Goal: Find specific page/section: Find specific page/section

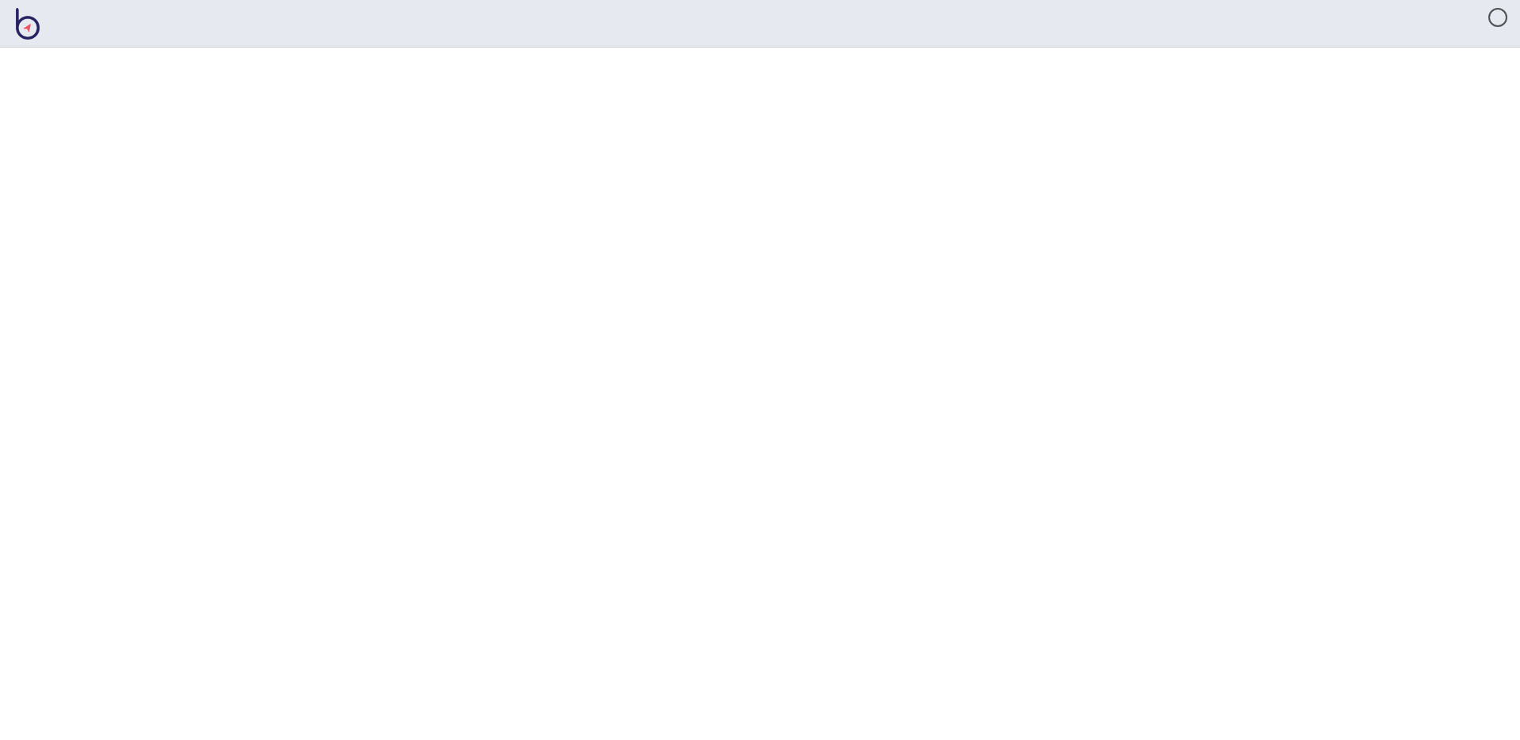
click at [598, 0] on html at bounding box center [760, 0] width 1520 height 0
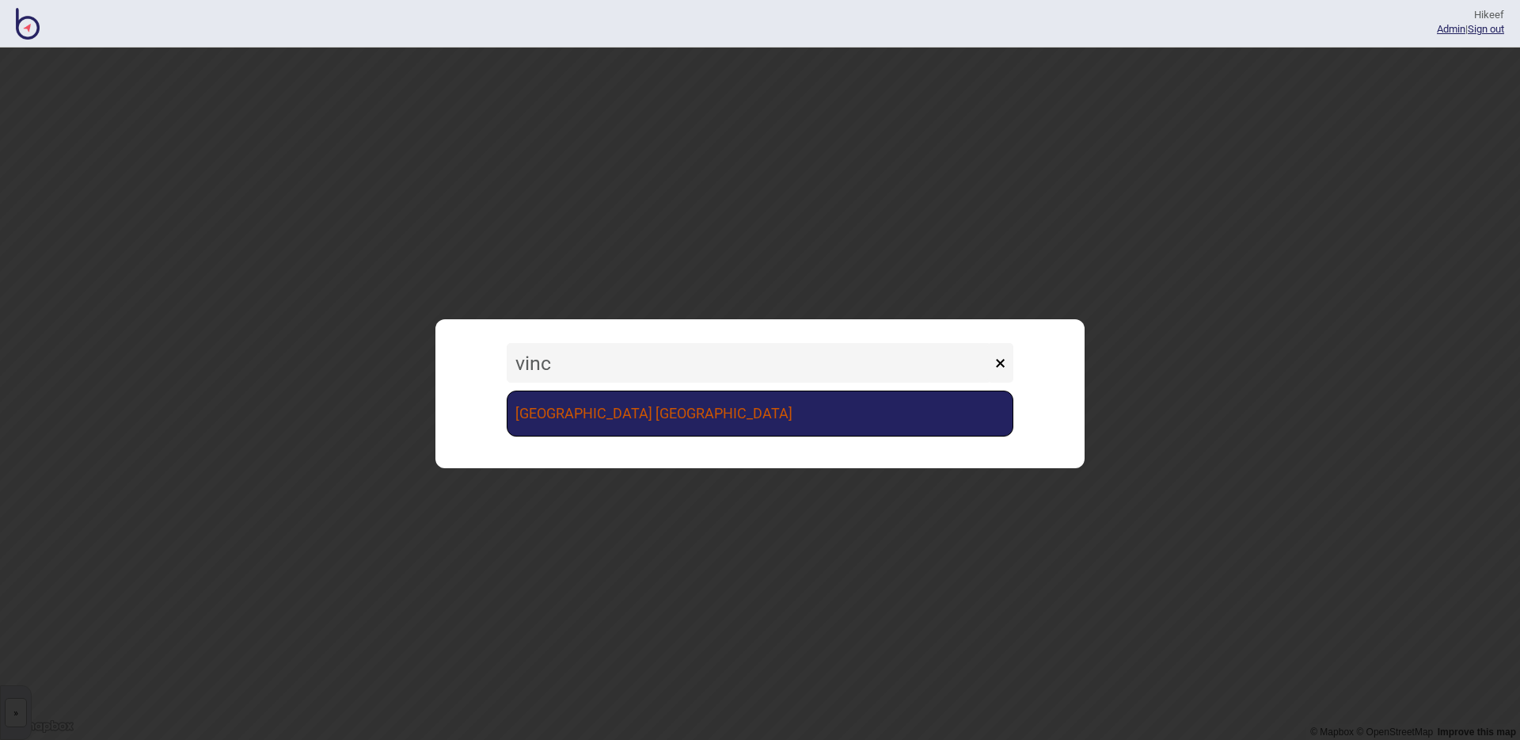
type input "vinc"
click at [671, 401] on link "[GEOGRAPHIC_DATA] [GEOGRAPHIC_DATA]" at bounding box center [760, 413] width 507 height 46
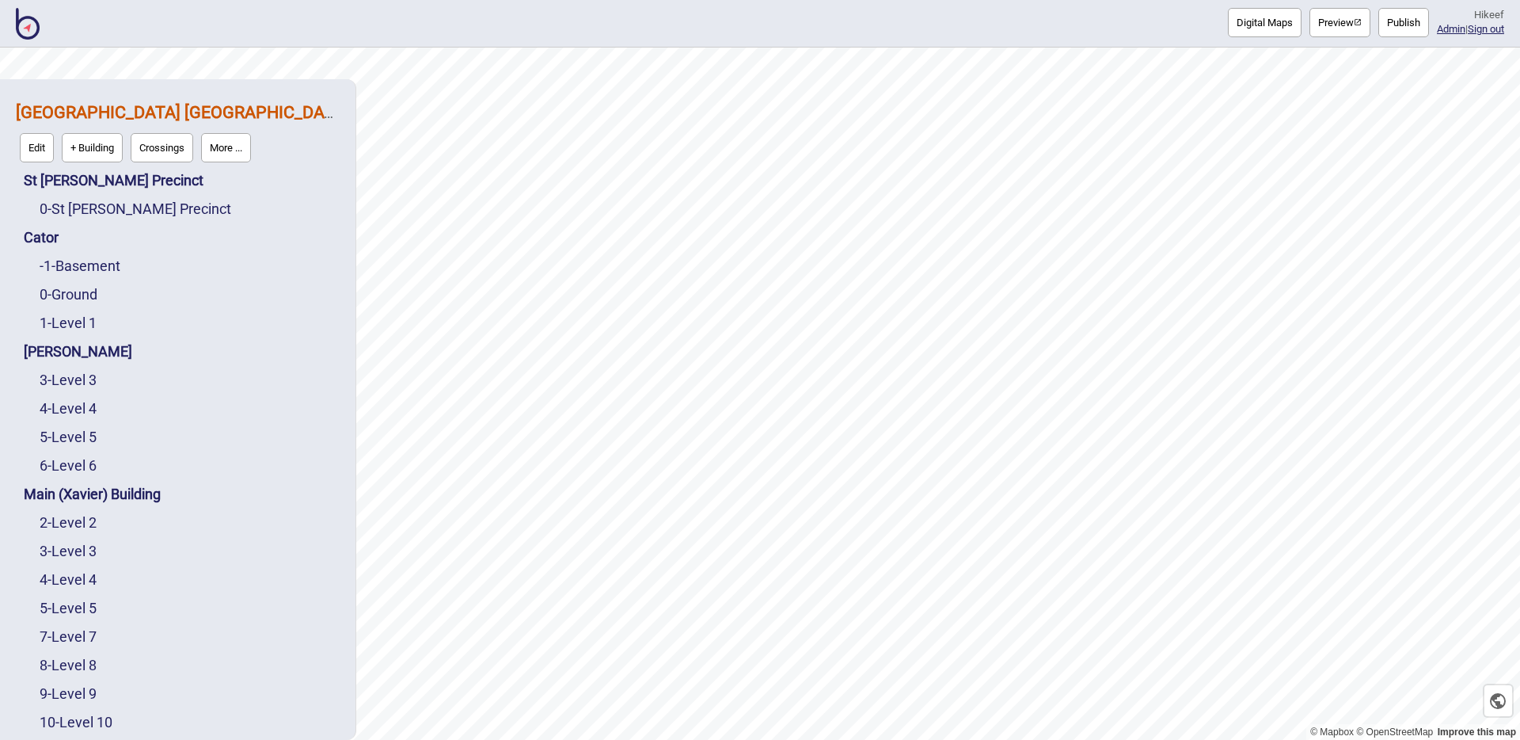
click at [1279, 32] on button "Digital Maps" at bounding box center [1265, 22] width 74 height 29
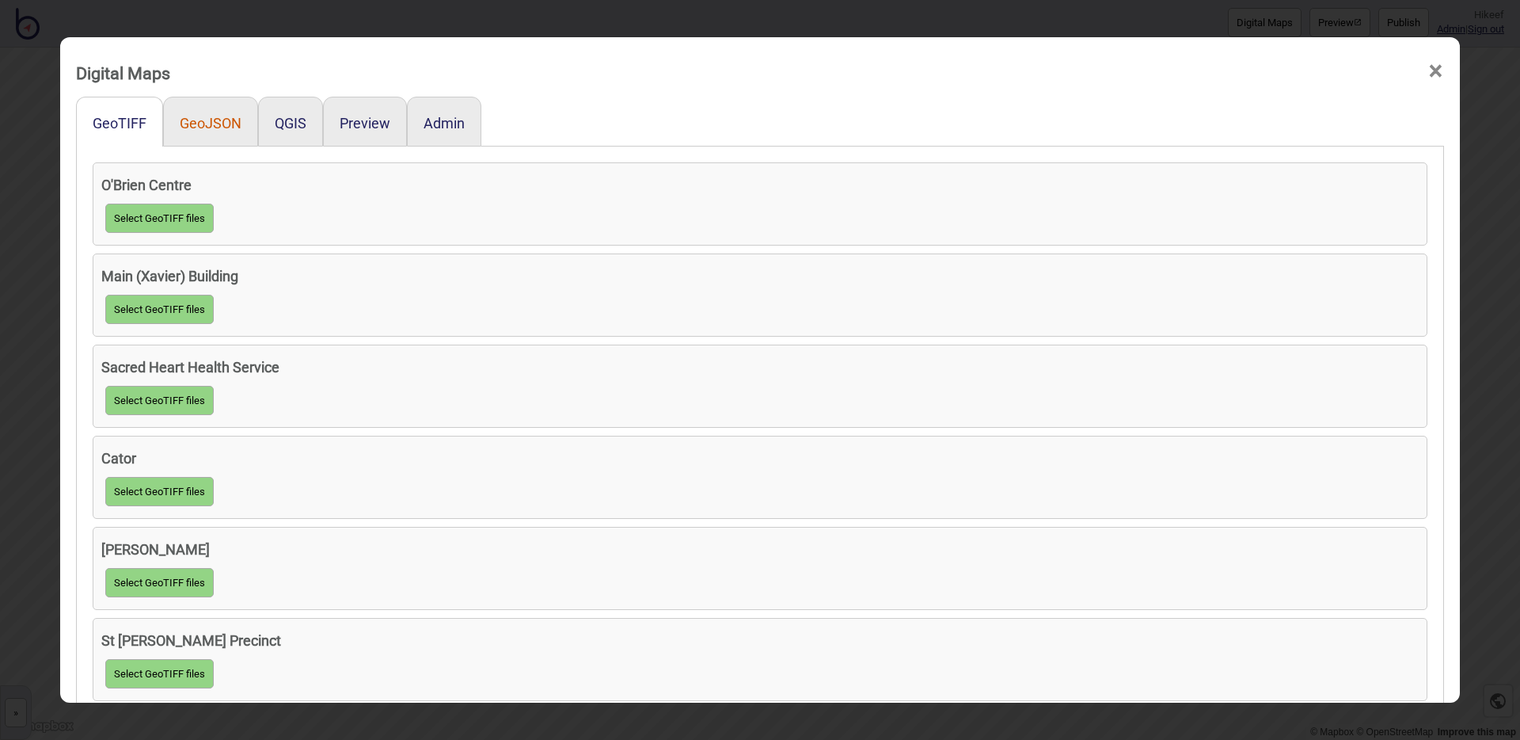
click at [191, 125] on button "GeoJSON" at bounding box center [211, 123] width 62 height 17
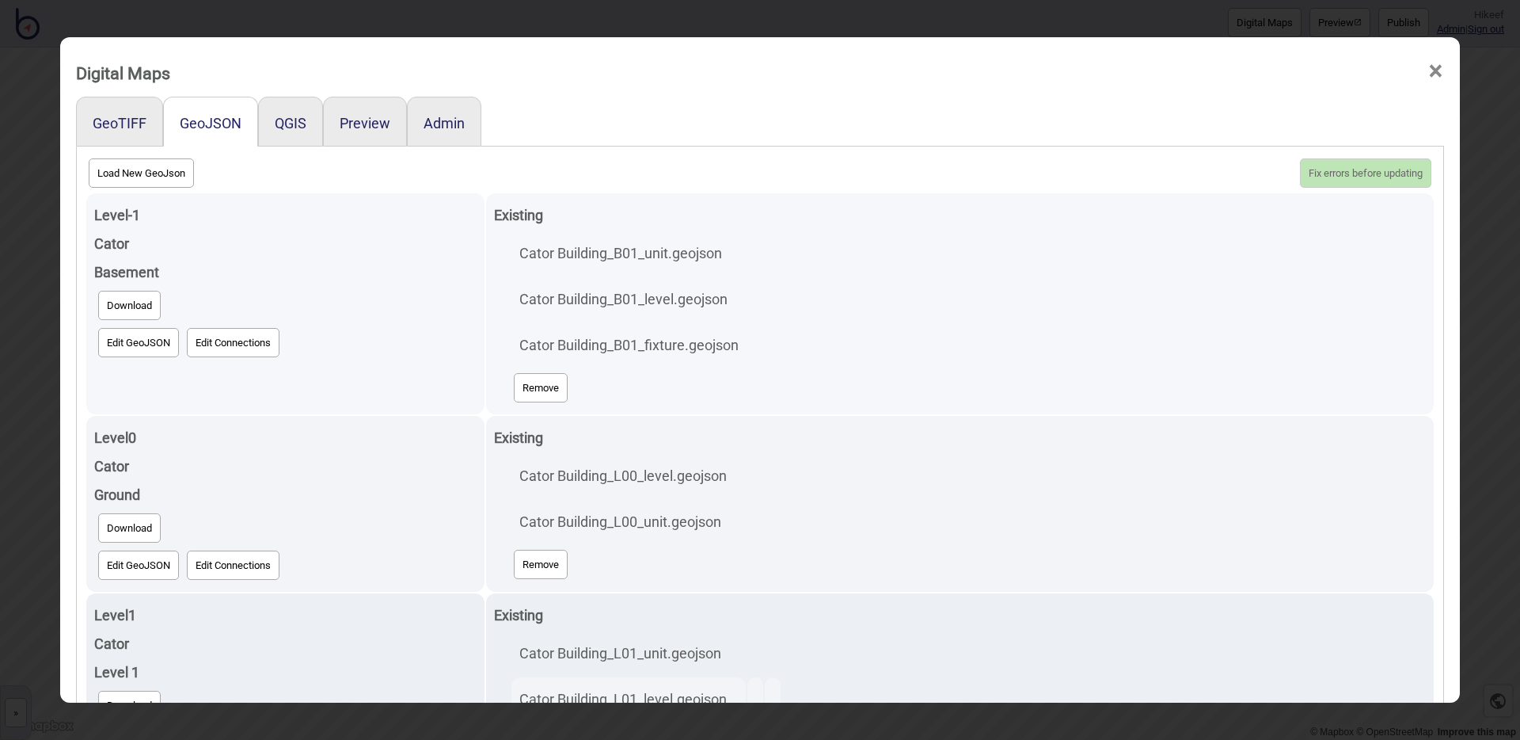
click at [132, 346] on button "Edit GeoJSON" at bounding box center [138, 342] width 81 height 29
